Goal: Information Seeking & Learning: Learn about a topic

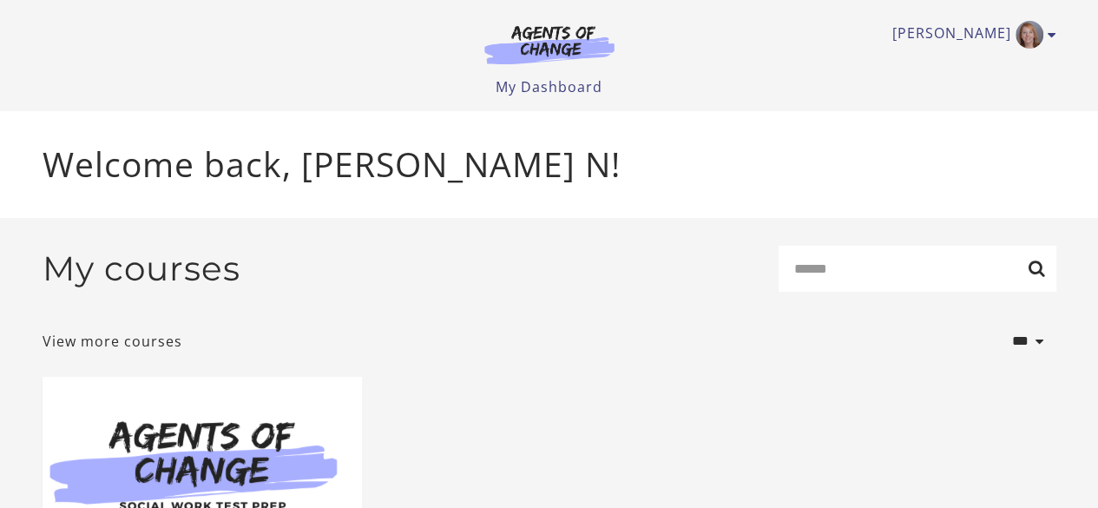
click at [705, 374] on div "**********" at bounding box center [550, 497] width 1042 height 559
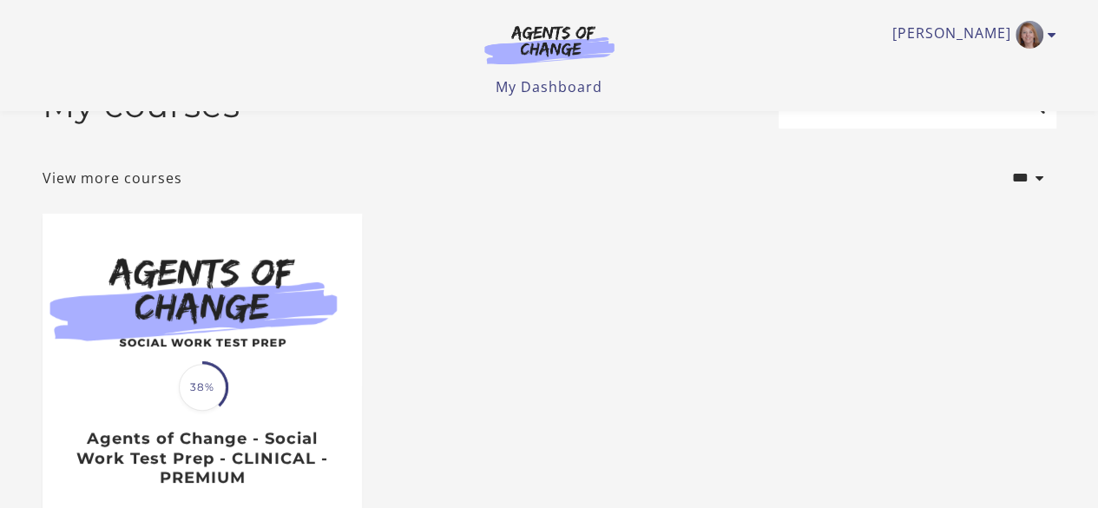
scroll to position [87, 0]
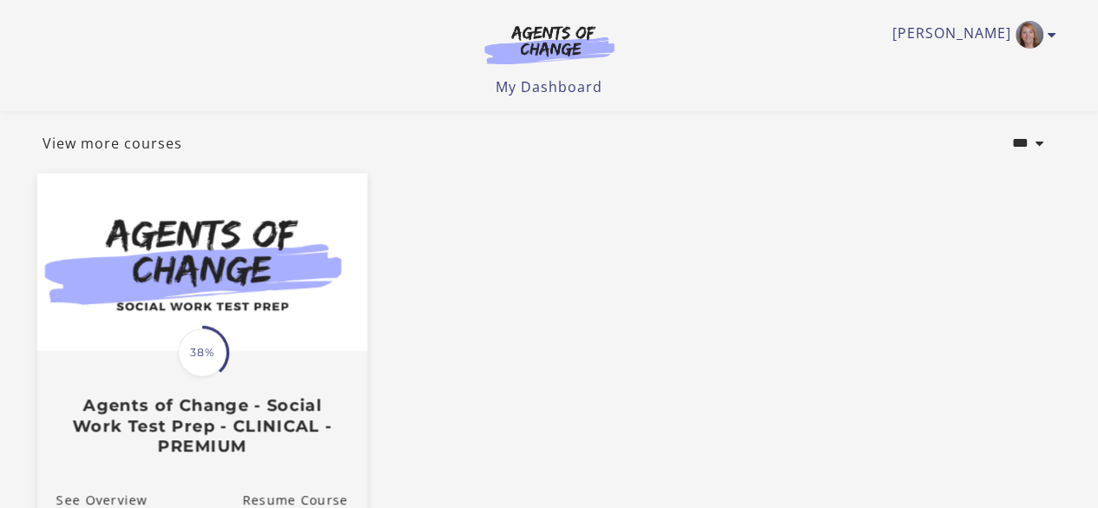
click at [200, 356] on span "38%" at bounding box center [202, 352] width 49 height 49
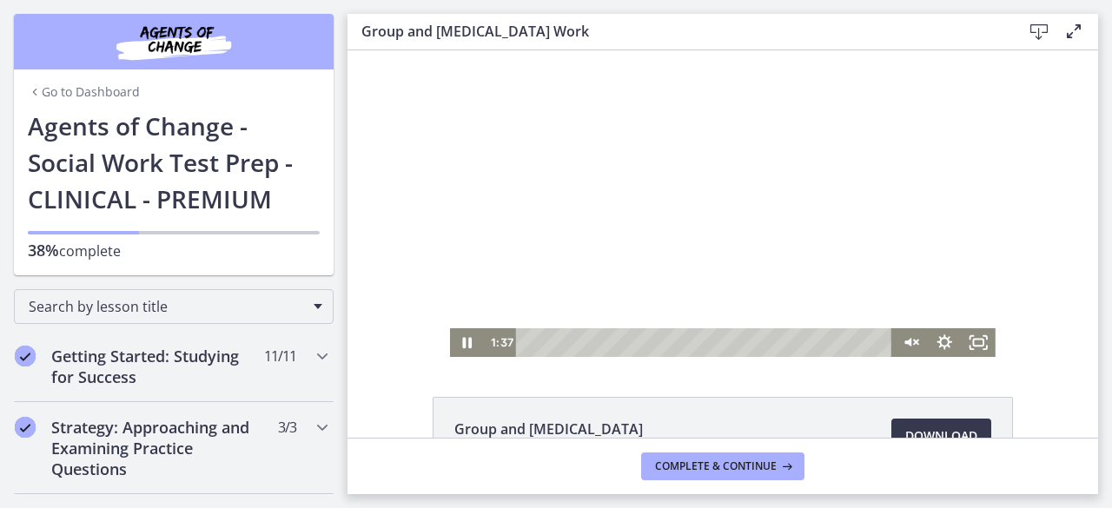
click at [841, 264] on div at bounding box center [722, 203] width 545 height 307
click at [468, 348] on icon "Play Video" at bounding box center [469, 342] width 34 height 29
click at [901, 346] on icon "Unmute" at bounding box center [909, 343] width 41 height 35
click at [903, 344] on icon "Mute" at bounding box center [909, 343] width 41 height 35
click at [870, 287] on div at bounding box center [722, 203] width 545 height 307
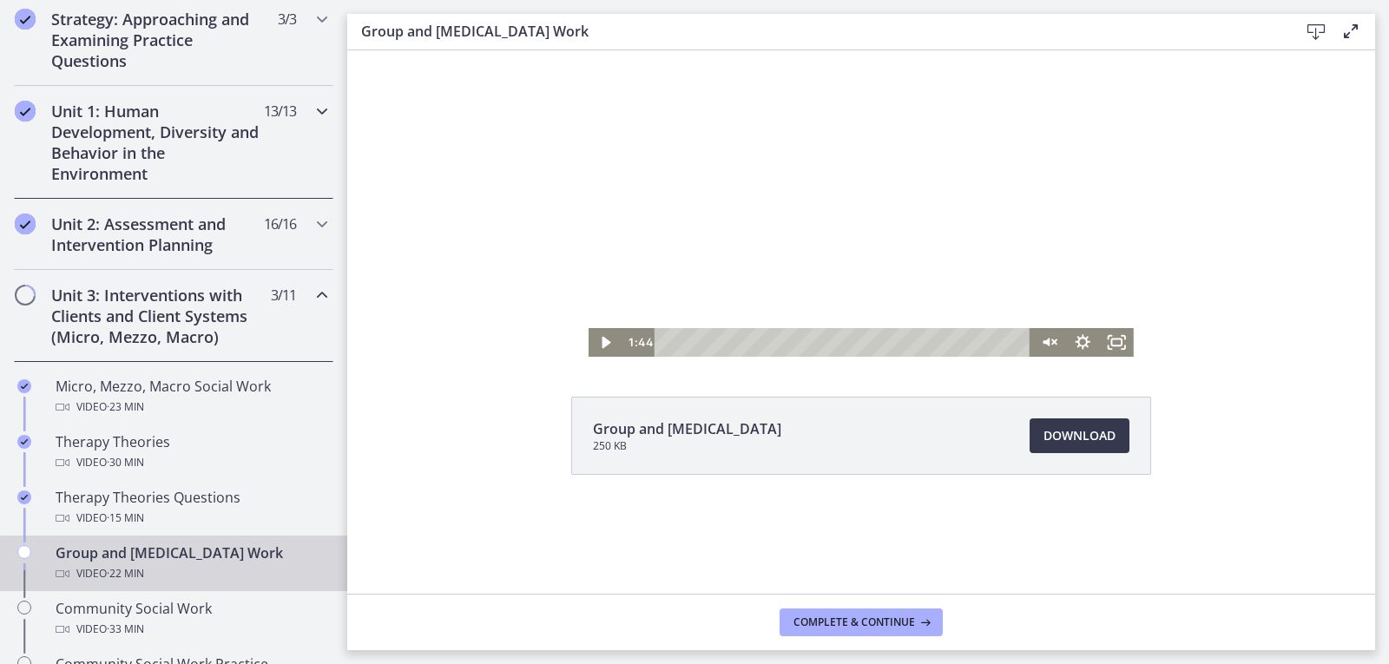
scroll to position [434, 0]
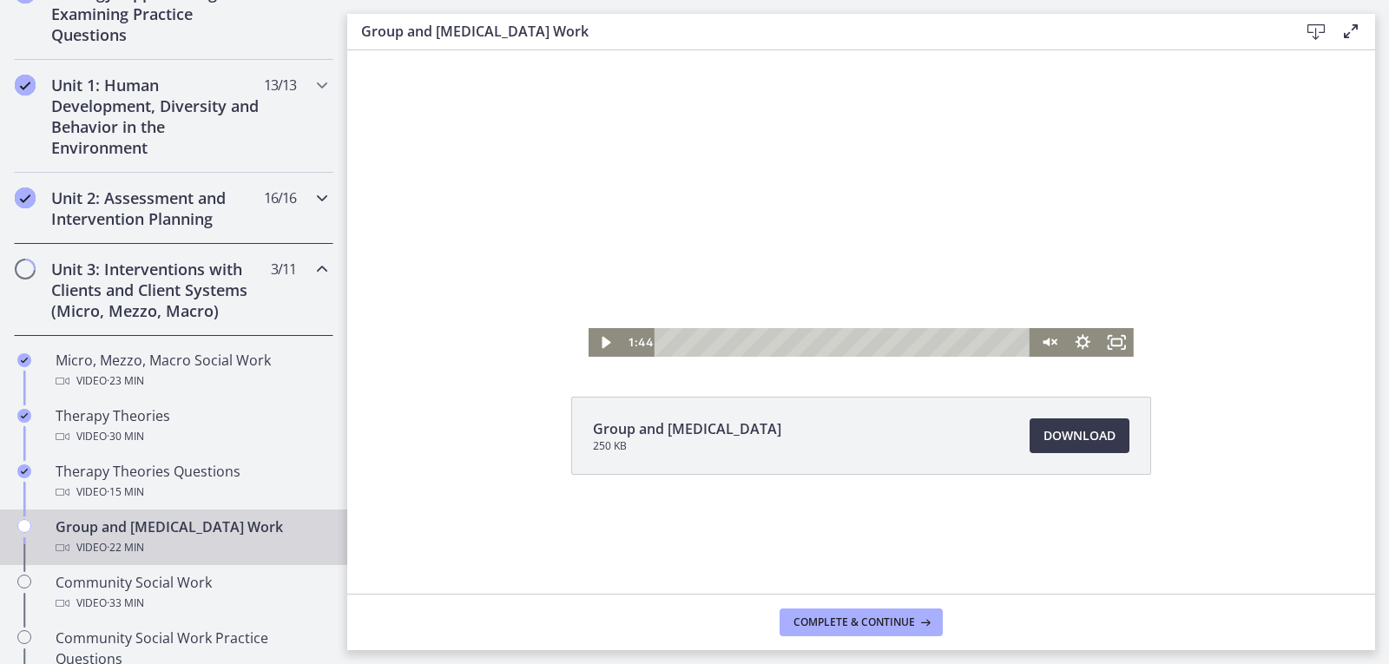
click at [312, 203] on icon "Chapters" at bounding box center [322, 198] width 21 height 21
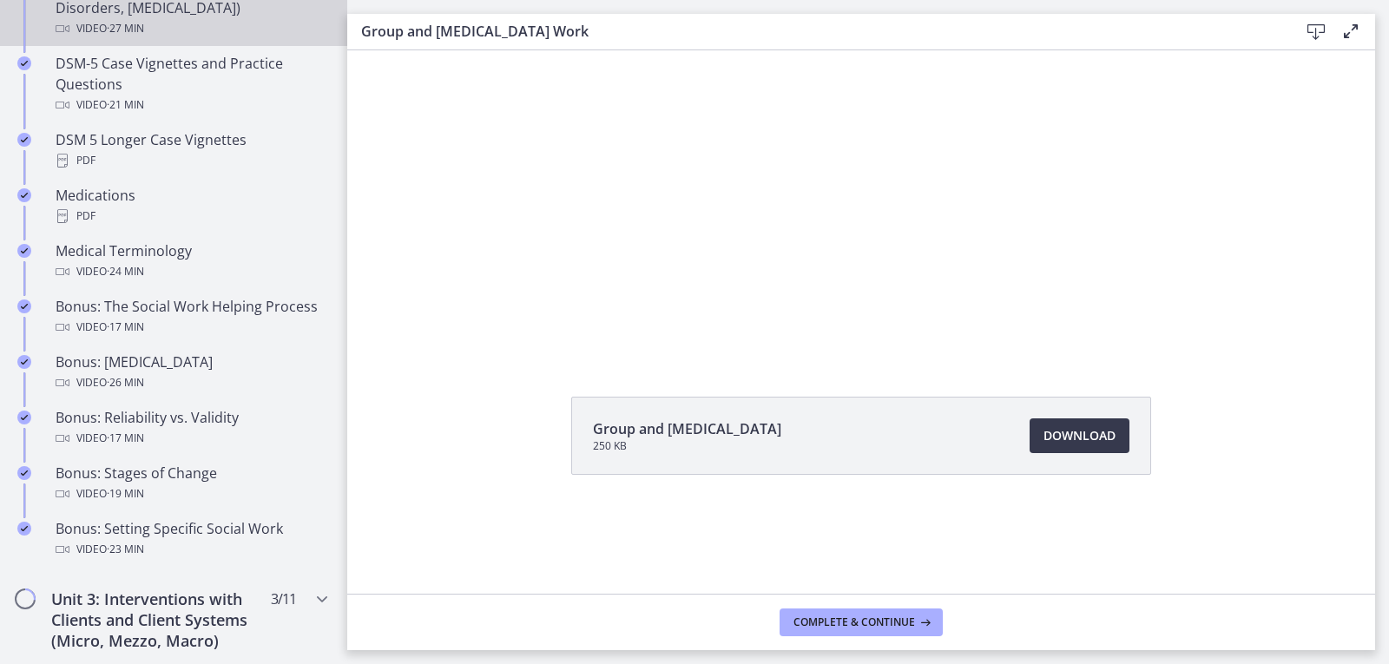
scroll to position [1476, 0]
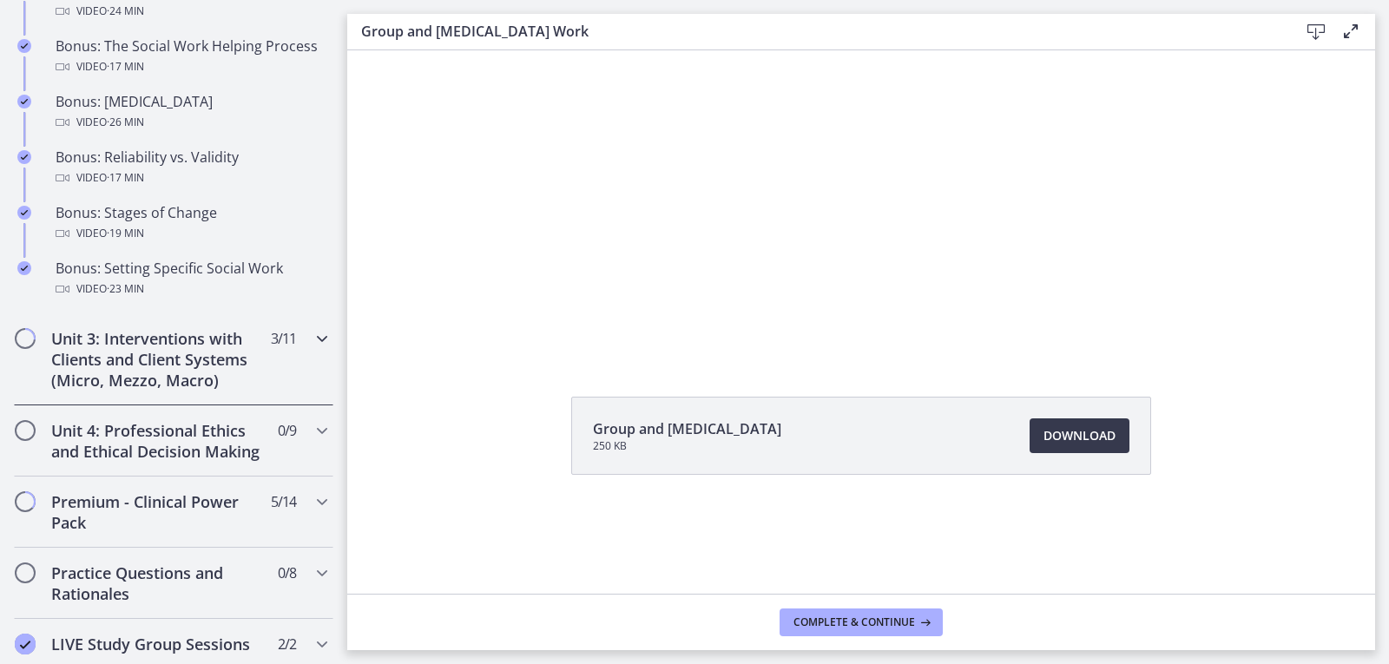
click at [312, 333] on icon "Chapters" at bounding box center [322, 338] width 21 height 21
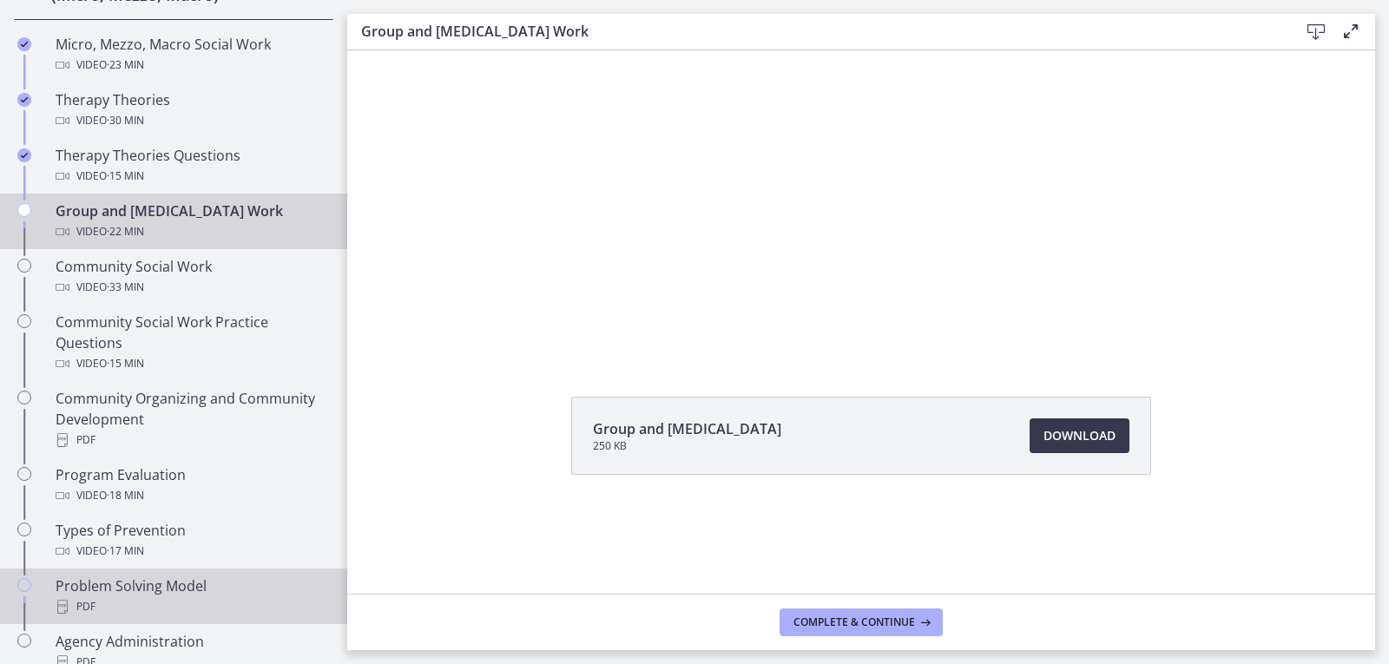
scroll to position [610, 0]
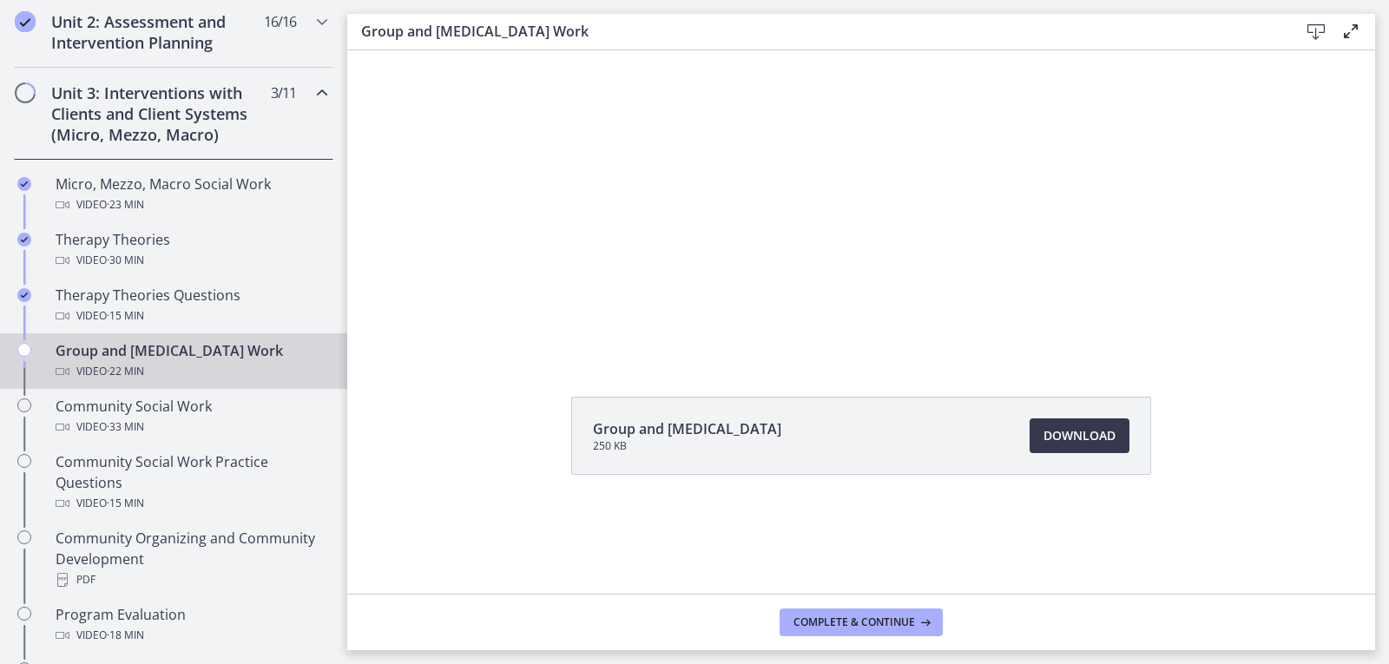
click at [218, 349] on div "Group and [MEDICAL_DATA] Work Video · 22 min" at bounding box center [191, 361] width 271 height 42
click at [105, 350] on div "Group and [MEDICAL_DATA] Work Video · 22 min" at bounding box center [191, 361] width 271 height 42
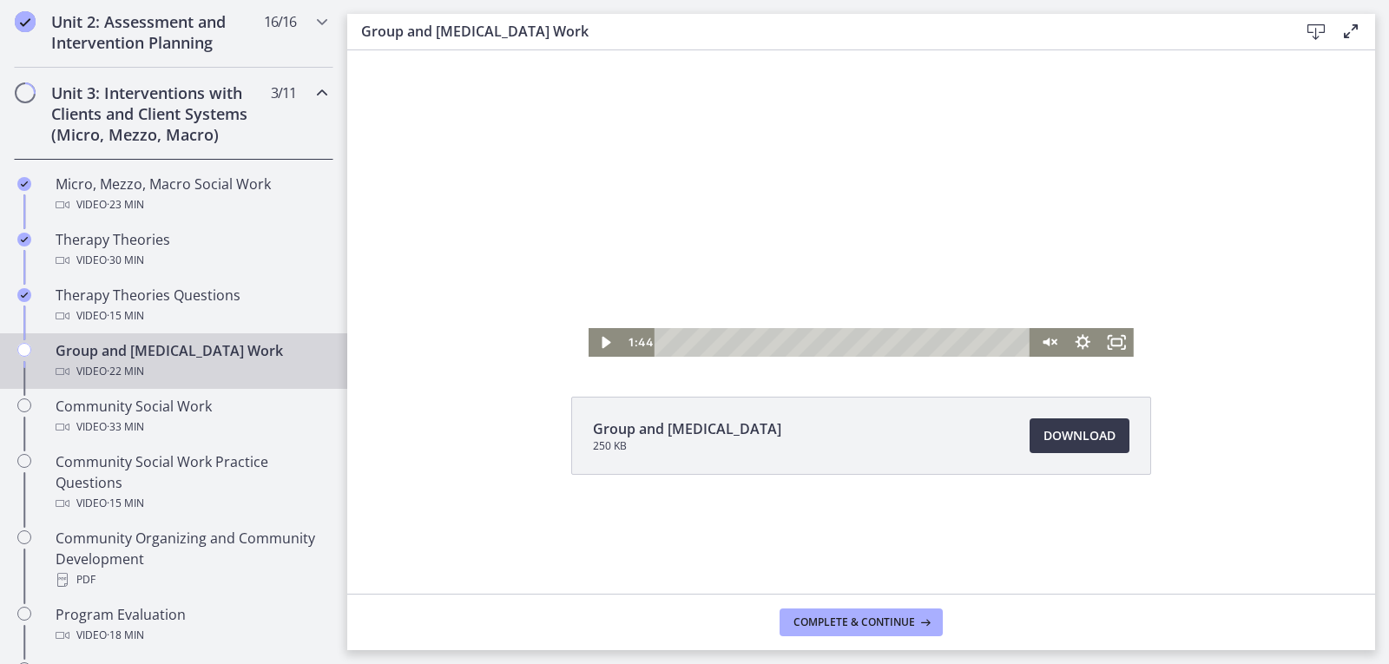
click at [850, 237] on div at bounding box center [861, 203] width 545 height 307
click at [603, 343] on icon "Pause" at bounding box center [607, 343] width 10 height 11
click at [604, 338] on icon "Play Video" at bounding box center [608, 342] width 10 height 14
click at [1052, 345] on icon "Unmute" at bounding box center [1049, 342] width 34 height 29
click at [668, 338] on div "0:00" at bounding box center [846, 342] width 356 height 29
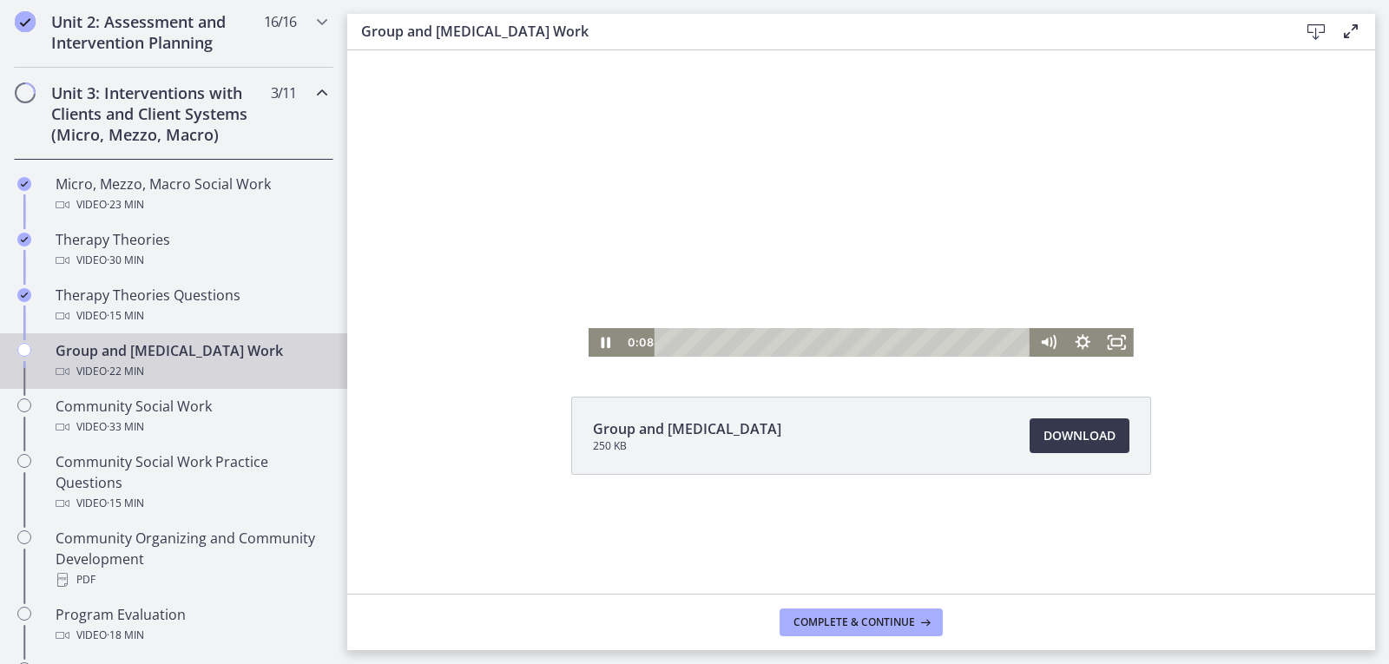
click at [1111, 507] on div "Group and [MEDICAL_DATA] 250 KB Download Opens in a new window" at bounding box center [861, 478] width 1028 height 162
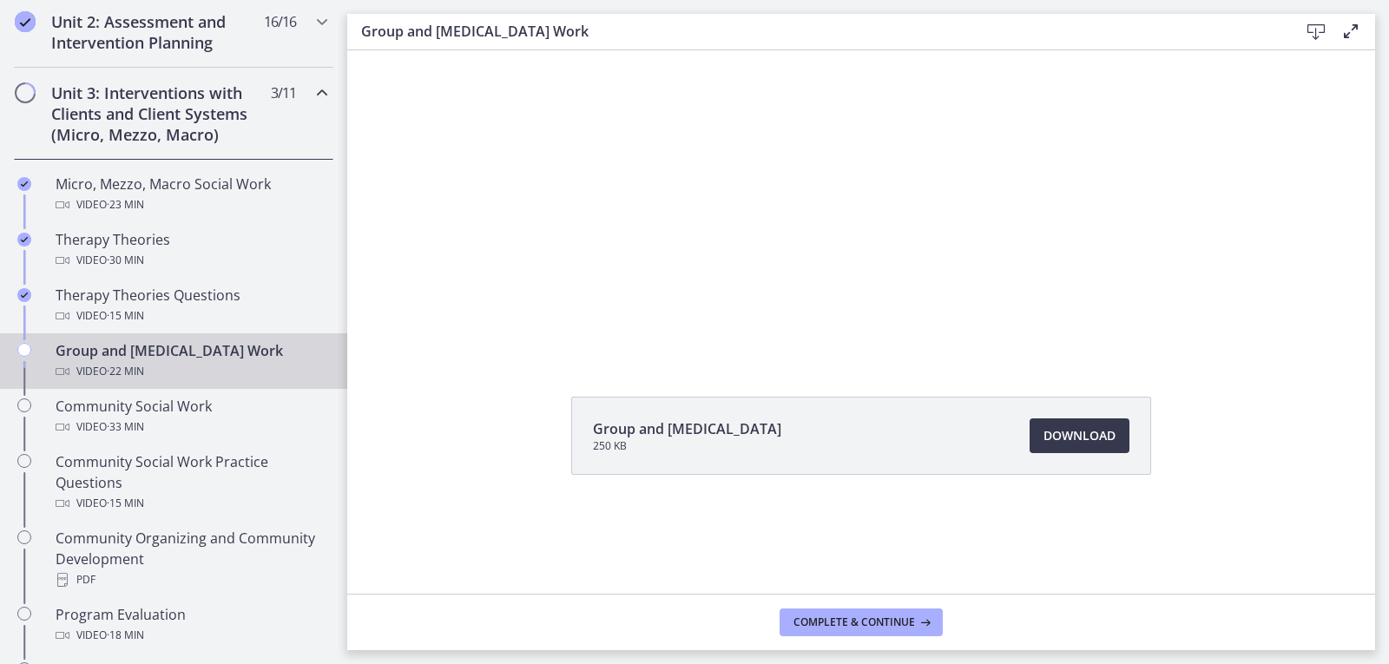
click at [1111, 227] on div "Click for sound @keyframes VOLUME_SMALL_WAVE_FLASH { 0% { opacity: 0; } 33% { o…" at bounding box center [861, 203] width 1028 height 307
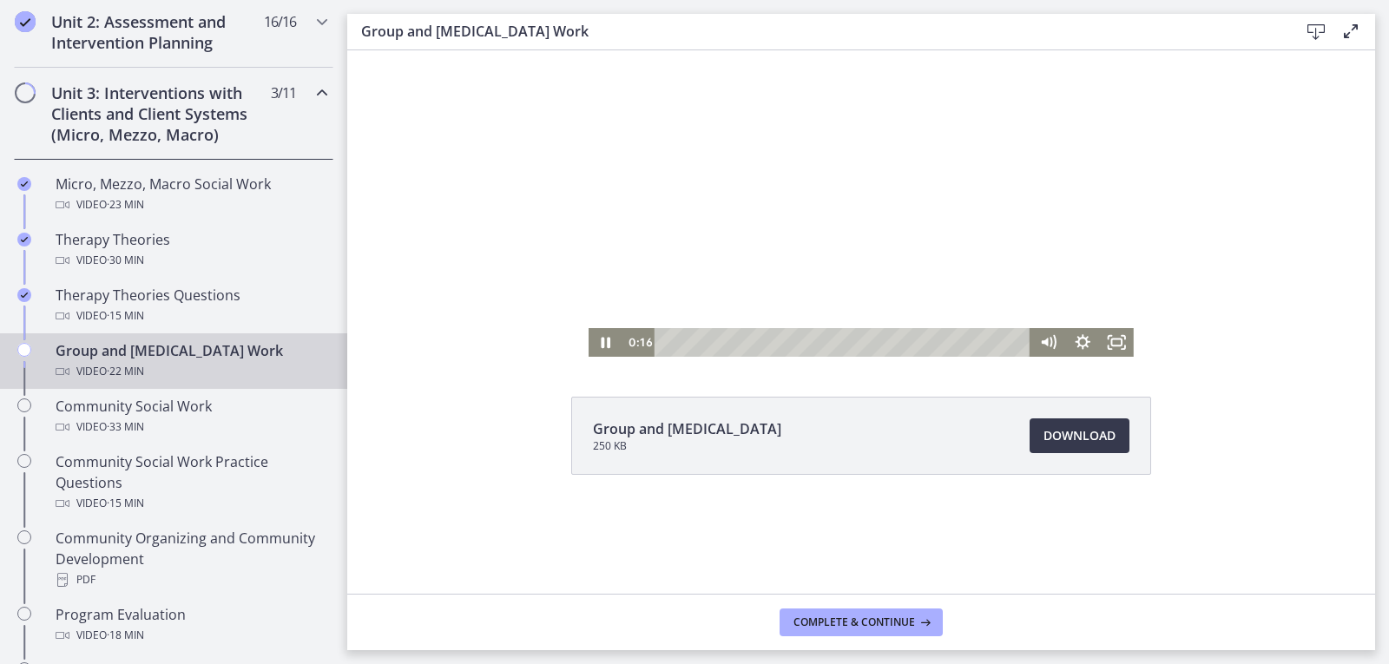
click at [677, 288] on div at bounding box center [861, 203] width 545 height 307
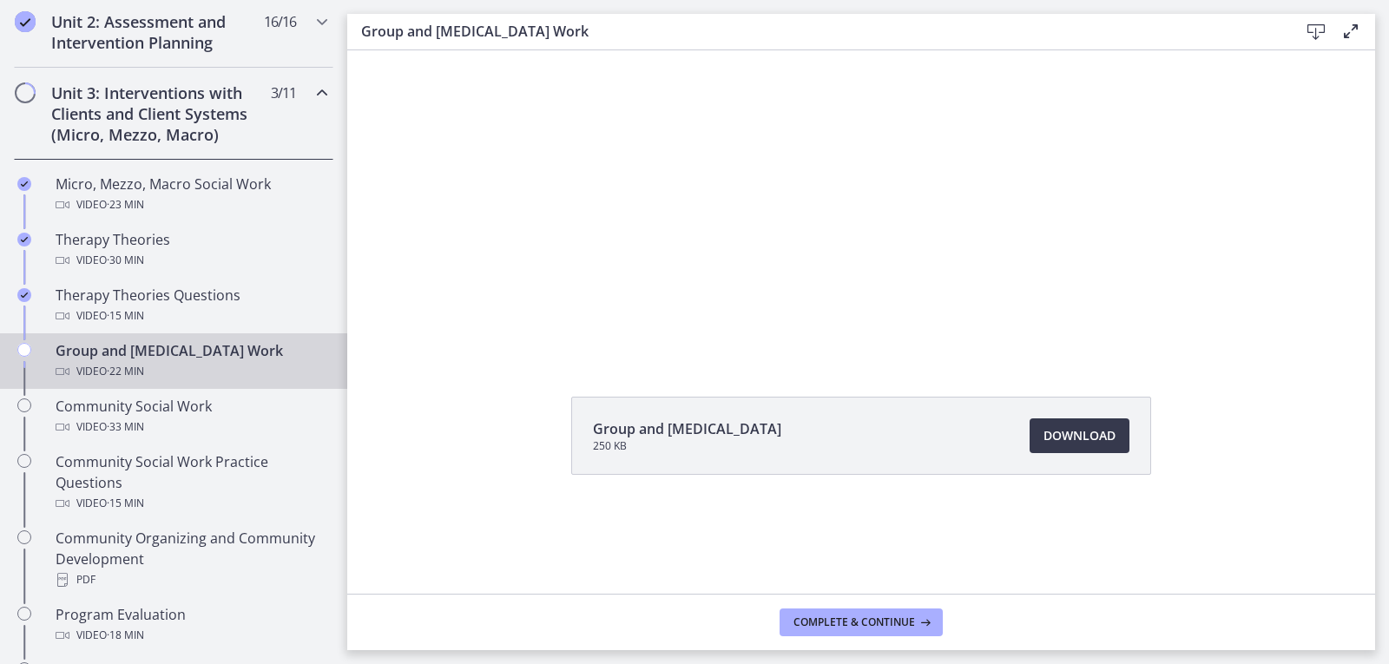
click at [589, 50] on button "Play Video: cls57b8rkbac72sj77c0.mp4" at bounding box center [589, 50] width 1 height 1
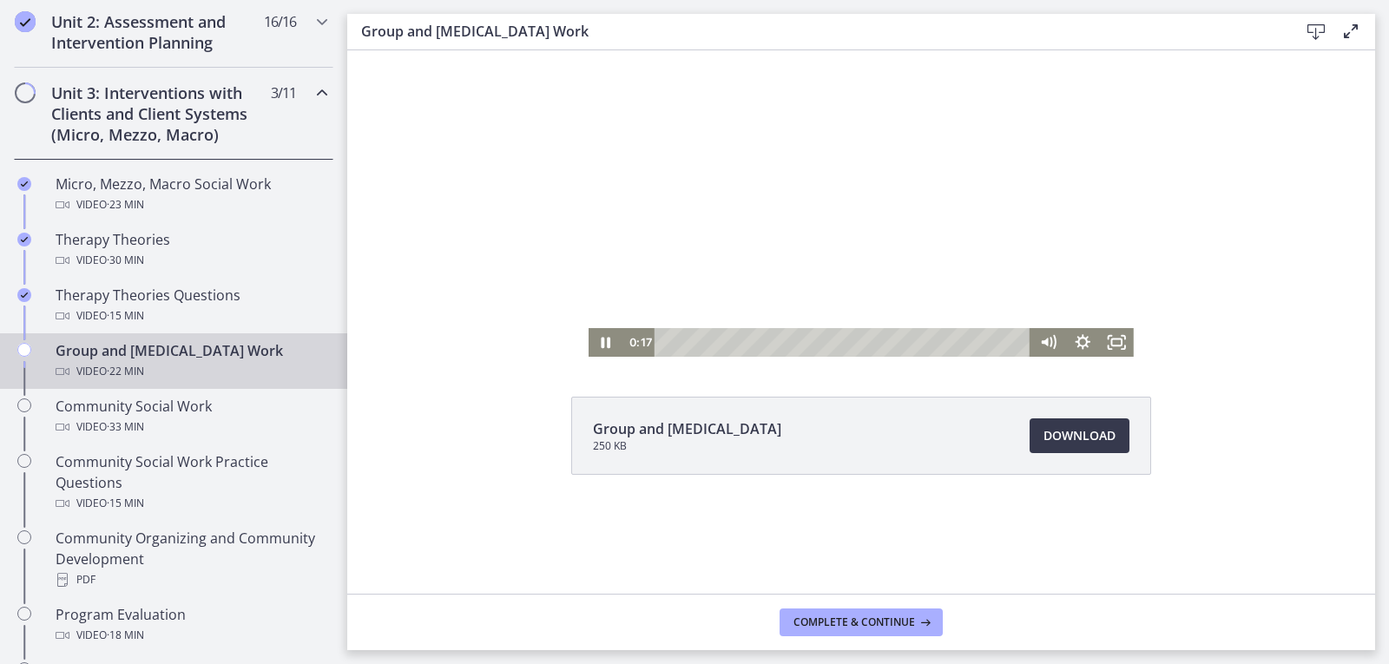
drag, startPoint x: 644, startPoint y: 53, endPoint x: 624, endPoint y: 34, distance: 27.6
click at [624, 50] on html "Click for sound @keyframes VOLUME_SMALL_WAVE_FLASH { 0% { opacity: 0; } 33% { o…" at bounding box center [861, 203] width 1028 height 307
click at [622, 206] on div at bounding box center [861, 203] width 545 height 307
